Goal: Task Accomplishment & Management: Complete application form

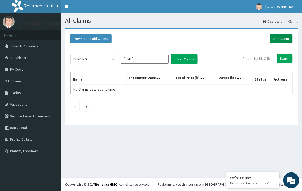
click at [288, 38] on link "Add Claim" at bounding box center [281, 38] width 23 height 9
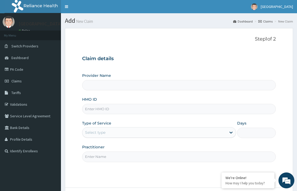
type input "[GEOGRAPHIC_DATA]"
type input "AGBONOGA"
click at [36, 105] on link "Validations" at bounding box center [30, 105] width 61 height 12
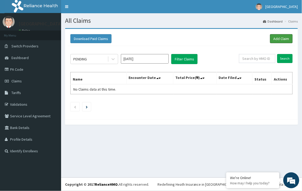
click at [278, 36] on link "Add Claim" at bounding box center [281, 38] width 23 height 9
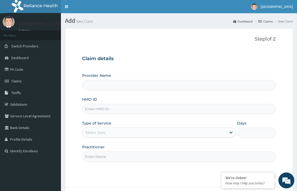
click at [108, 113] on input "HMO ID" at bounding box center [179, 109] width 194 height 10
type input "[GEOGRAPHIC_DATA]"
paste input "PPR/10056/A"
type input "PPR/10056/A"
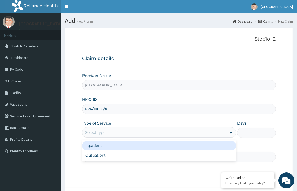
click at [108, 131] on div "Select type" at bounding box center [155, 132] width 144 height 8
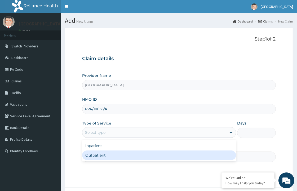
click at [104, 158] on div "Outpatient" at bounding box center [159, 156] width 154 height 10
type input "1"
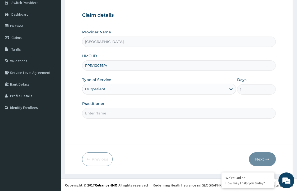
scroll to position [44, 0]
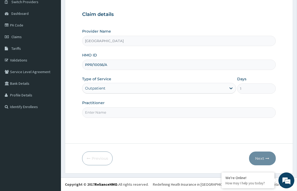
click at [122, 109] on input "Practitioner" at bounding box center [179, 112] width 194 height 10
type input "DR. KOLAWOLE"
click at [268, 159] on icon "button" at bounding box center [268, 159] width 4 height 4
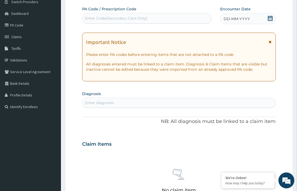
click at [271, 16] on icon at bounding box center [270, 18] width 5 height 5
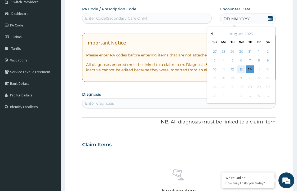
scroll to position [0, 0]
click at [249, 67] on div "14" at bounding box center [251, 70] width 8 height 8
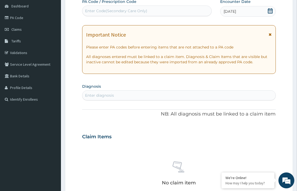
scroll to position [74, 0]
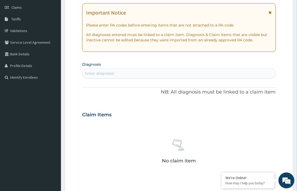
click at [110, 70] on div "Enter diagnosis" at bounding box center [179, 73] width 193 height 8
click at [89, 73] on div "Enter diagnosis" at bounding box center [99, 73] width 29 height 5
type input "A"
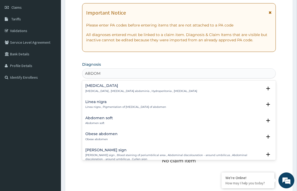
type input "ABDOME"
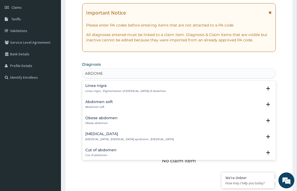
click at [97, 136] on div "Acute abdomen Acute abdomen , Acute abdominal pain syndrome , Surgical abdomen" at bounding box center [129, 136] width 89 height 9
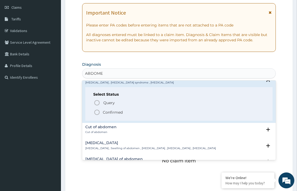
scroll to position [59, 0]
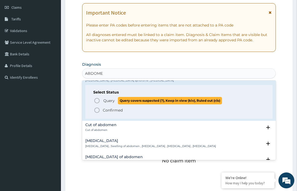
click at [96, 100] on icon "status option query" at bounding box center [97, 101] width 6 height 6
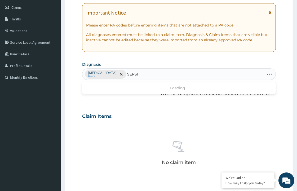
type input "SEPSIS"
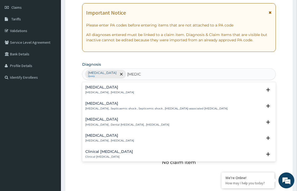
click at [88, 85] on h4 "Sepsis" at bounding box center [109, 87] width 49 height 4
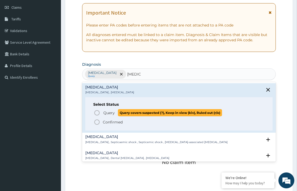
click at [96, 112] on icon "status option query" at bounding box center [97, 113] width 6 height 6
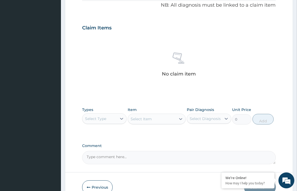
scroll to position [191, 0]
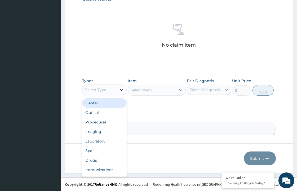
click at [118, 88] on div at bounding box center [122, 90] width 10 height 10
click at [107, 121] on div "Procedures" at bounding box center [104, 123] width 45 height 10
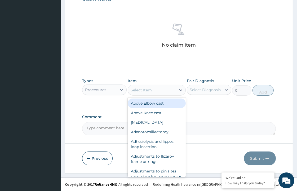
click at [155, 94] on div "Select Item" at bounding box center [157, 90] width 58 height 11
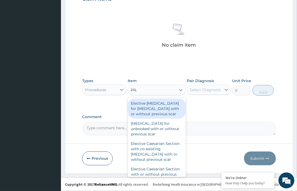
type input "PRAC"
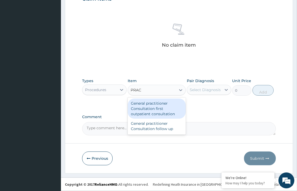
click at [161, 108] on div "General practitioner Consultation first outpatient consultation" at bounding box center [157, 109] width 58 height 20
type input "3547.5"
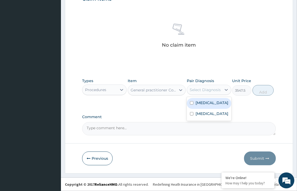
click at [213, 91] on div "Select Diagnosis" at bounding box center [205, 89] width 31 height 5
click at [202, 103] on label "Acute abdomen" at bounding box center [212, 102] width 33 height 5
checkbox input "true"
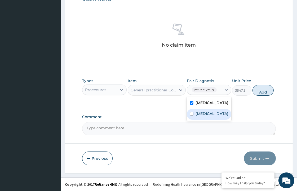
click at [199, 113] on label "Sepsis" at bounding box center [212, 113] width 33 height 5
checkbox input "true"
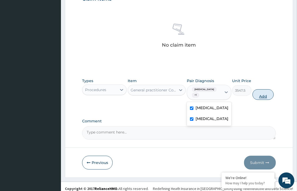
click at [269, 94] on button "Add" at bounding box center [263, 94] width 21 height 11
type input "0"
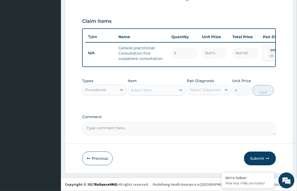
scroll to position [173, 0]
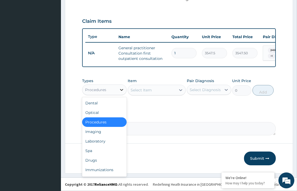
click at [117, 90] on div at bounding box center [122, 90] width 10 height 10
click at [98, 161] on div "Drugs" at bounding box center [104, 161] width 45 height 10
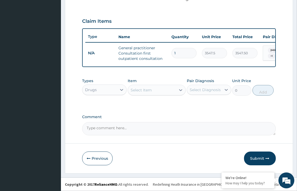
click at [140, 88] on div "Select Item" at bounding box center [141, 90] width 21 height 5
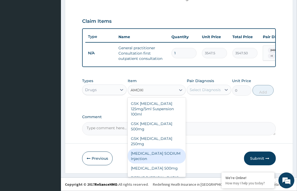
scroll to position [35, 0]
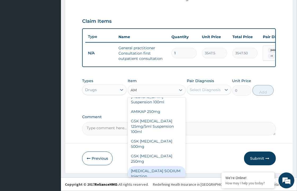
type input "A"
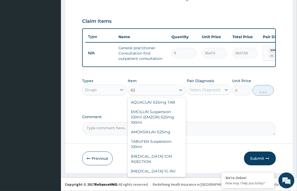
scroll to position [194, 0]
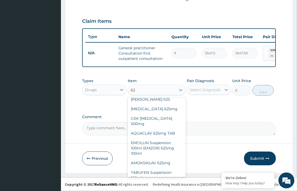
type input "625"
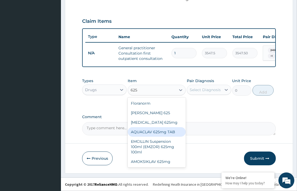
click at [167, 131] on div "AQUACLAV 625mg TAB" at bounding box center [157, 132] width 58 height 10
type input "242.4125"
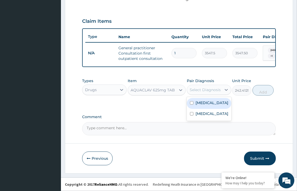
click at [211, 92] on div "Select Diagnosis" at bounding box center [205, 89] width 31 height 5
click at [192, 103] on input "checkbox" at bounding box center [191, 102] width 3 height 3
checkbox input "true"
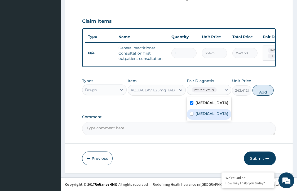
click at [192, 115] on input "checkbox" at bounding box center [191, 113] width 3 height 3
checkbox input "true"
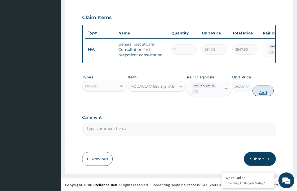
click at [268, 93] on button "Add" at bounding box center [263, 91] width 21 height 11
type input "0"
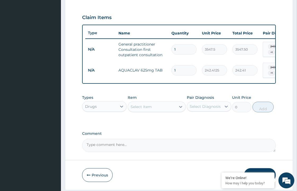
type input "14"
type input "3393.78"
type input "14"
click at [154, 109] on div "Select Item" at bounding box center [152, 107] width 48 height 8
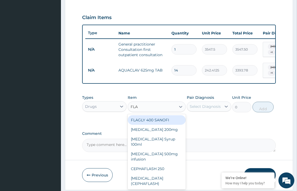
type input "FLAG"
click at [159, 122] on div "FLAGLY 400 SANOFI" at bounding box center [157, 120] width 58 height 10
type input "70.95"
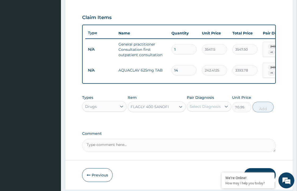
click at [220, 107] on div "Select Diagnosis" at bounding box center [205, 106] width 31 height 5
click at [201, 120] on label "Acute abdomen" at bounding box center [212, 119] width 33 height 5
checkbox input "true"
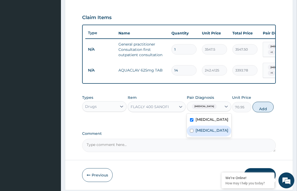
click at [198, 131] on label "Sepsis" at bounding box center [212, 130] width 33 height 5
checkbox input "true"
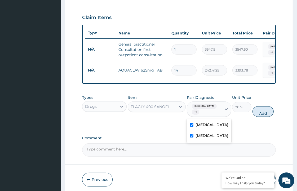
click at [266, 116] on button "Add" at bounding box center [263, 111] width 21 height 11
type input "0"
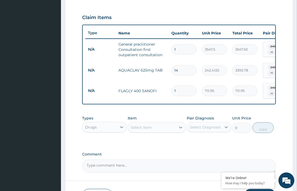
type input "15"
type input "1064.25"
type input "15"
click at [151, 130] on div "Select Item" at bounding box center [141, 127] width 21 height 5
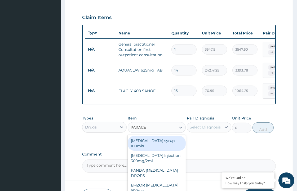
type input "PARACET"
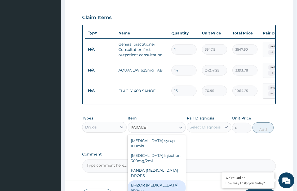
click at [149, 181] on div "EMZOR PARACETAMOL 500mg" at bounding box center [157, 188] width 58 height 15
type input "23.65"
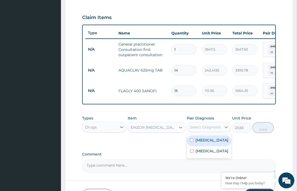
click at [219, 127] on div "Select Diagnosis" at bounding box center [205, 127] width 31 height 5
click at [192, 141] on input "checkbox" at bounding box center [191, 140] width 3 height 3
checkbox input "true"
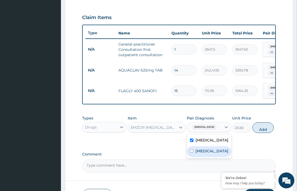
click at [193, 150] on input "checkbox" at bounding box center [191, 151] width 3 height 3
checkbox input "true"
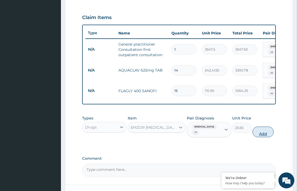
click at [268, 129] on button "Add" at bounding box center [263, 132] width 21 height 11
type input "0"
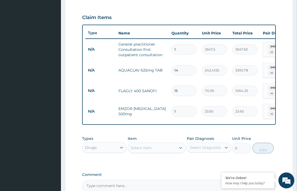
type input "18"
type input "425.70"
click at [182, 106] on input "18" at bounding box center [184, 111] width 25 height 10
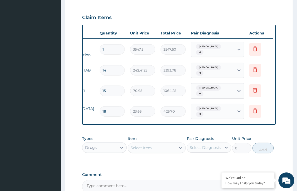
type input "18"
click at [231, 105] on div "Acute abdomen + 1" at bounding box center [213, 111] width 43 height 15
click at [197, 130] on input "checkbox" at bounding box center [196, 129] width 3 height 3
checkbox input "false"
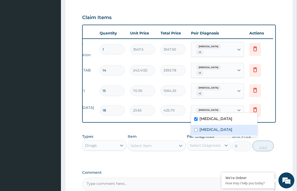
click at [195, 154] on div "Types Drugs Item Select Item Pair Diagnosis Select Diagnosis Unit Price 0 Add" at bounding box center [179, 146] width 194 height 31
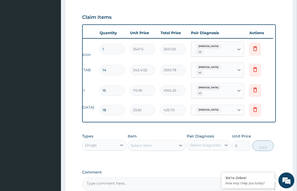
scroll to position [228, 0]
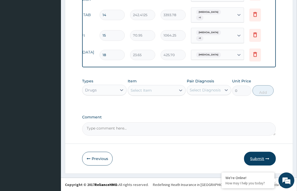
click at [260, 156] on button "Submit" at bounding box center [260, 159] width 32 height 14
